Goal: Navigation & Orientation: Find specific page/section

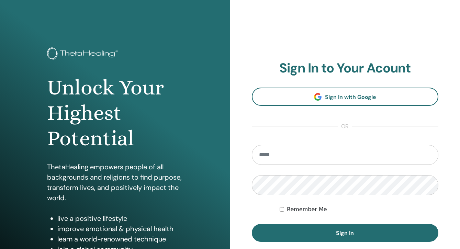
type input "**********"
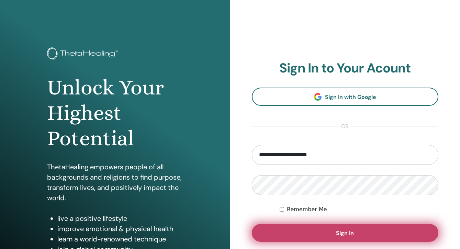
click at [345, 230] on span "Sign In" at bounding box center [345, 232] width 18 height 7
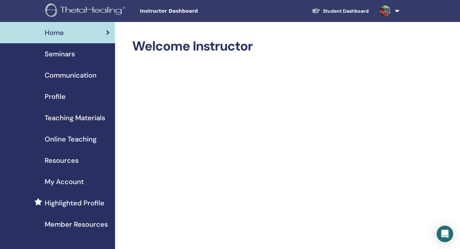
click at [65, 160] on span "Resources" at bounding box center [62, 160] width 34 height 10
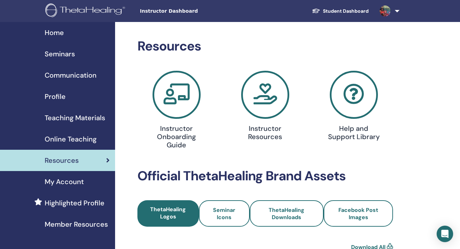
click at [55, 95] on span "Profile" at bounding box center [55, 96] width 21 height 10
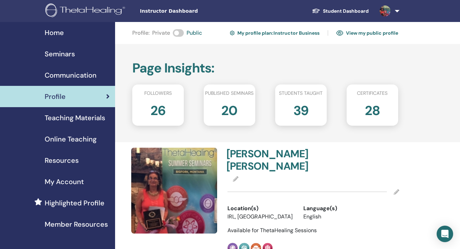
scroll to position [1, 0]
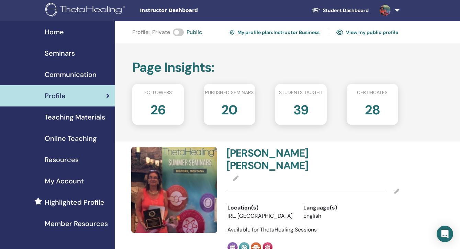
click at [69, 182] on span "My Account" at bounding box center [64, 181] width 39 height 10
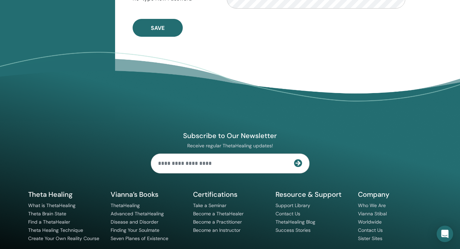
scroll to position [304, 0]
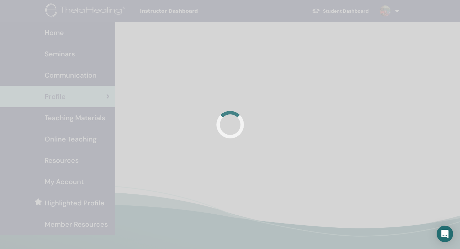
scroll to position [1, 0]
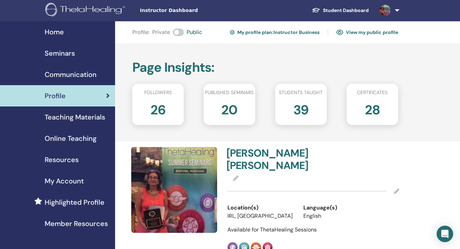
click at [87, 117] on span "Teaching Materials" at bounding box center [75, 117] width 60 height 10
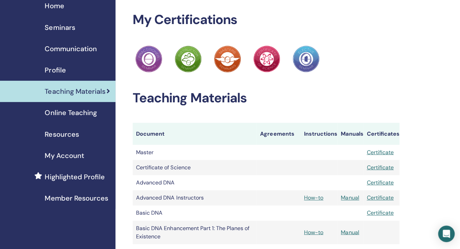
scroll to position [26, 0]
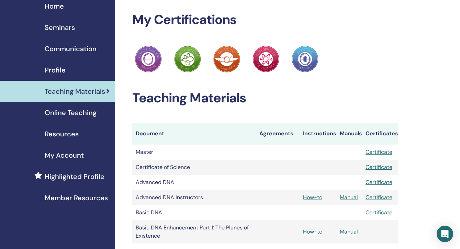
click at [66, 132] on span "Resources" at bounding box center [62, 134] width 34 height 10
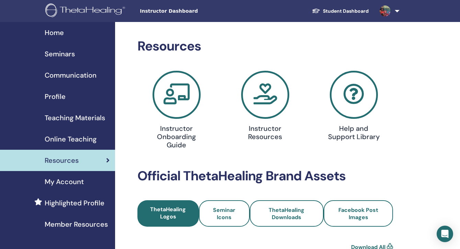
click at [398, 10] on link at bounding box center [388, 11] width 28 height 22
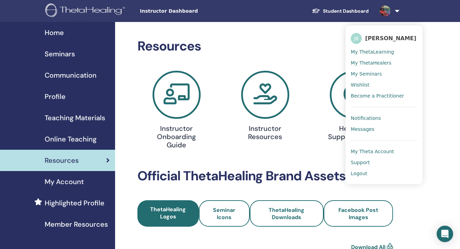
click at [370, 62] on span "My ThetaHealers" at bounding box center [370, 63] width 41 height 6
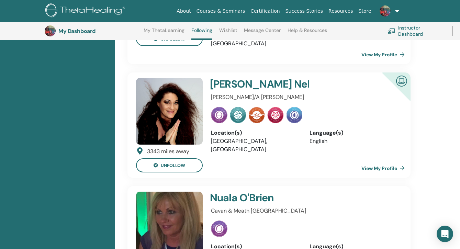
scroll to position [157, 0]
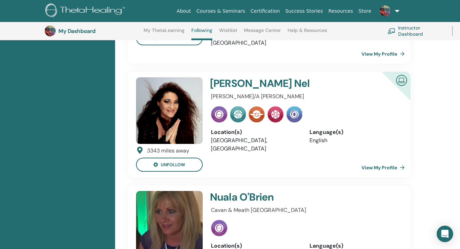
click at [396, 11] on link at bounding box center [388, 11] width 28 height 22
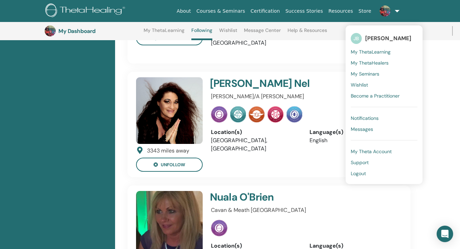
click at [369, 75] on span "My Seminars" at bounding box center [364, 74] width 28 height 6
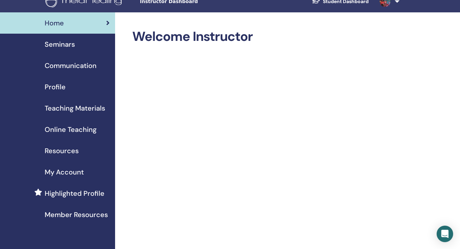
scroll to position [8, 0]
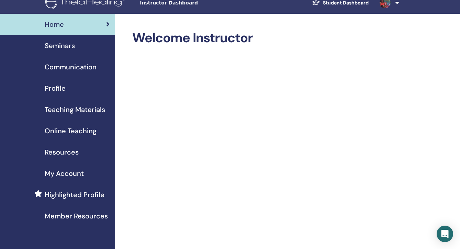
click at [71, 67] on span "Communication" at bounding box center [71, 67] width 52 height 10
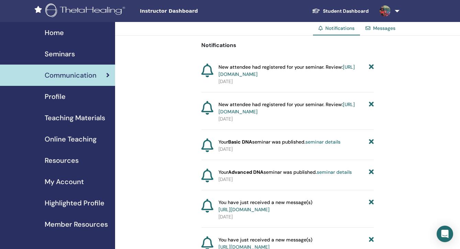
click at [383, 28] on link "Messages" at bounding box center [384, 28] width 22 height 6
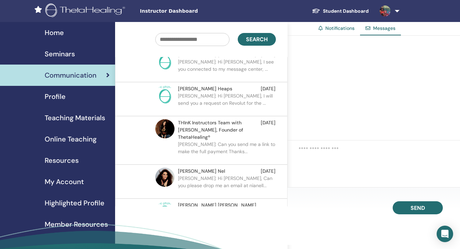
scroll to position [77, 0]
click at [69, 139] on span "Online Teaching" at bounding box center [71, 139] width 52 height 10
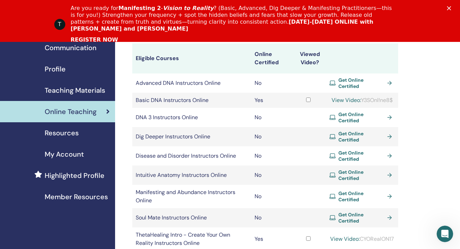
scroll to position [71, 0]
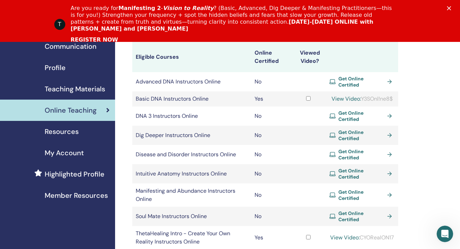
click at [52, 133] on span "Resources" at bounding box center [62, 131] width 34 height 10
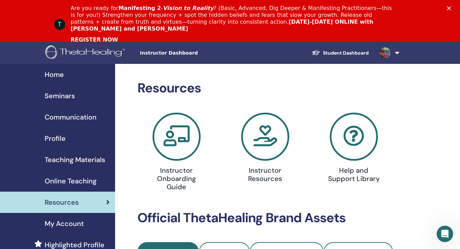
click at [56, 76] on span "Home" at bounding box center [54, 74] width 19 height 10
